Goal: Book appointment/travel/reservation

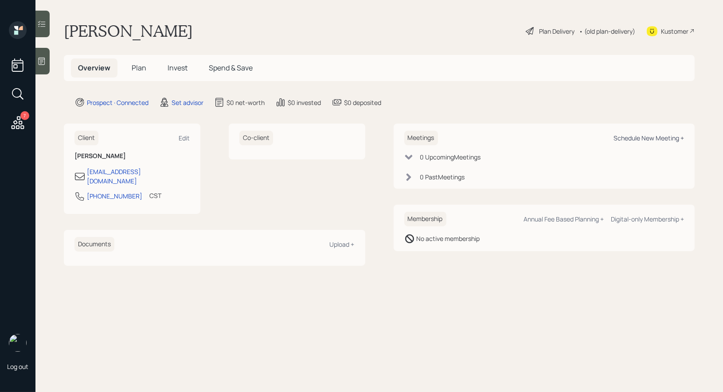
click at [630, 137] on div "Schedule New Meeting +" at bounding box center [649, 138] width 70 height 8
select select "round-[PERSON_NAME]"
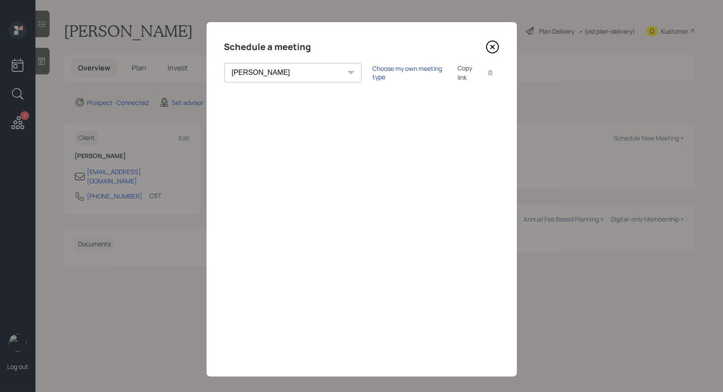
click at [372, 72] on div "Choose my own meeting type" at bounding box center [409, 72] width 74 height 17
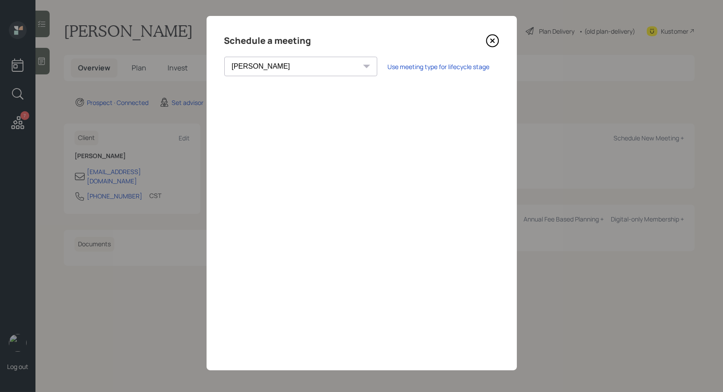
click at [490, 39] on icon at bounding box center [492, 40] width 13 height 13
